Goal: Transaction & Acquisition: Purchase product/service

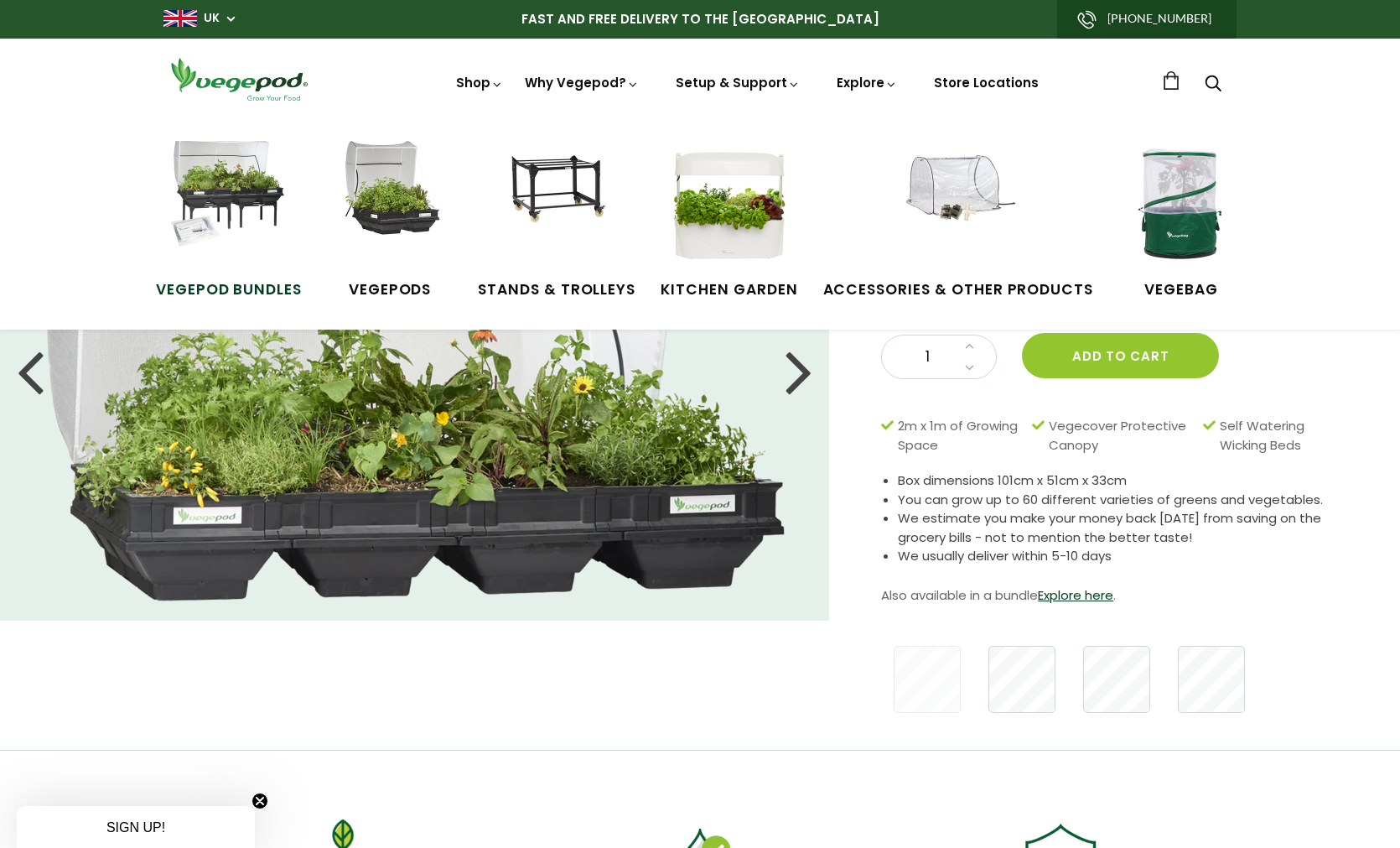
click at [214, 203] on img at bounding box center [228, 203] width 125 height 125
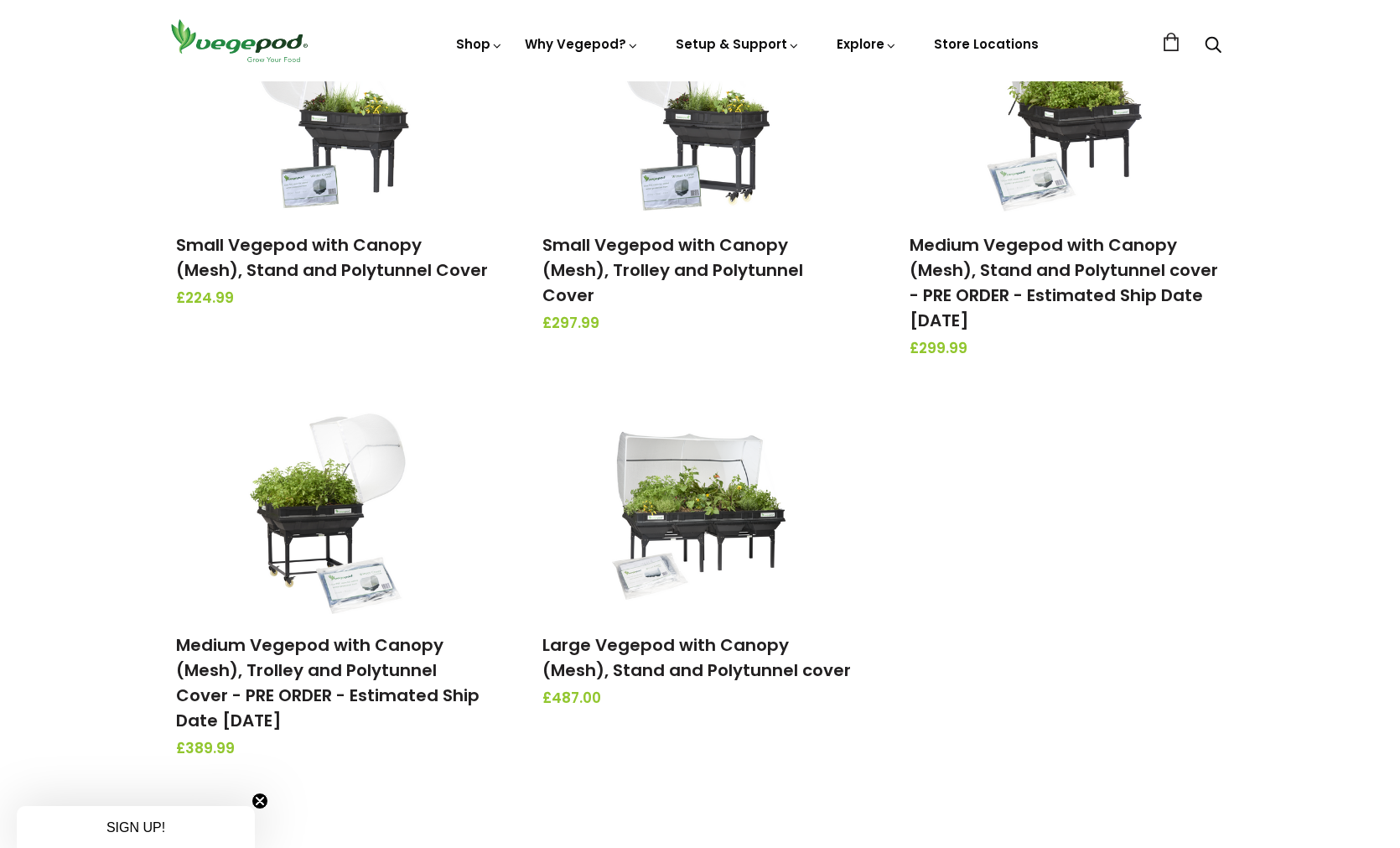
scroll to position [310, 0]
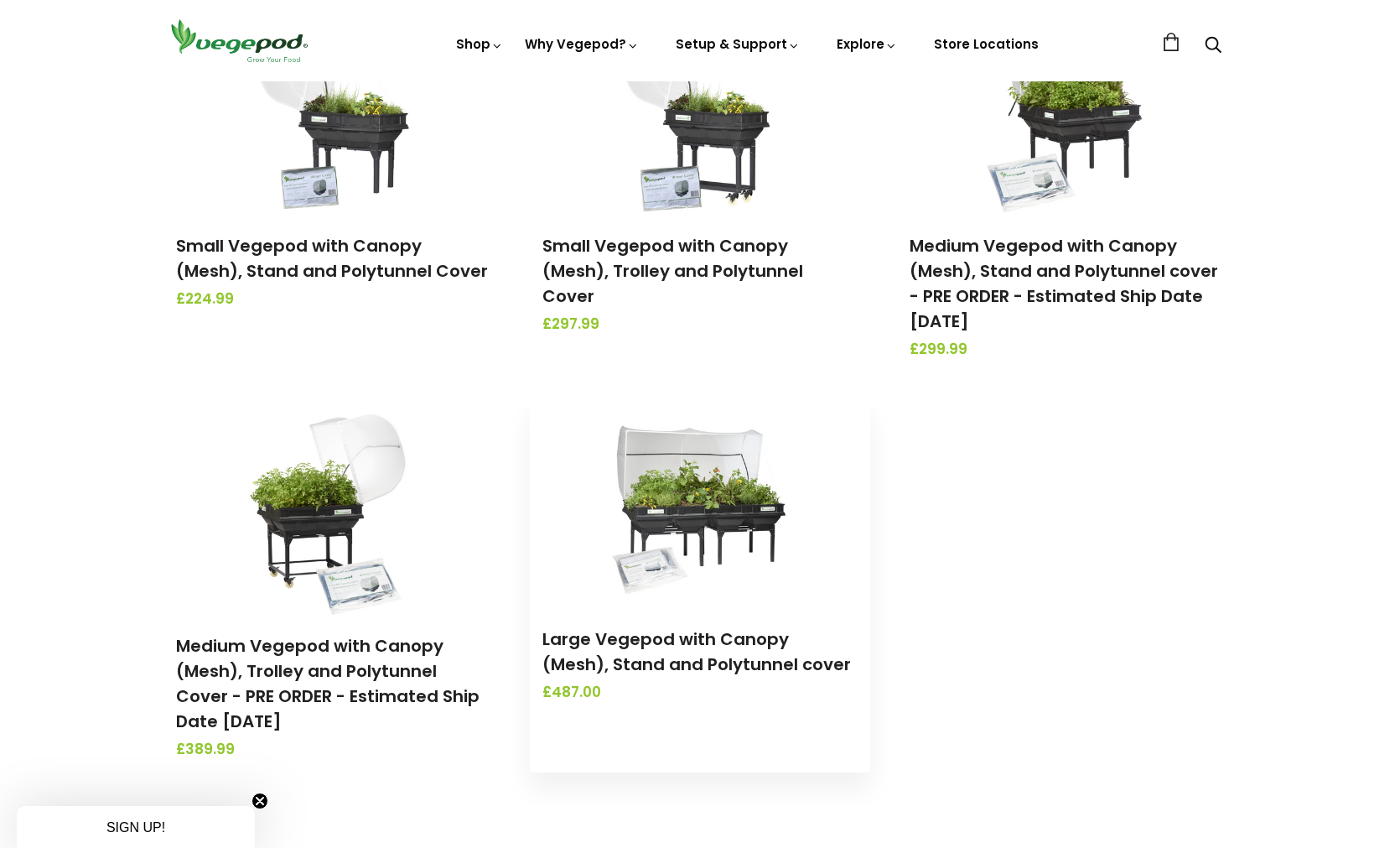
click at [705, 520] on img at bounding box center [700, 503] width 176 height 210
